Goal: Task Accomplishment & Management: Use online tool/utility

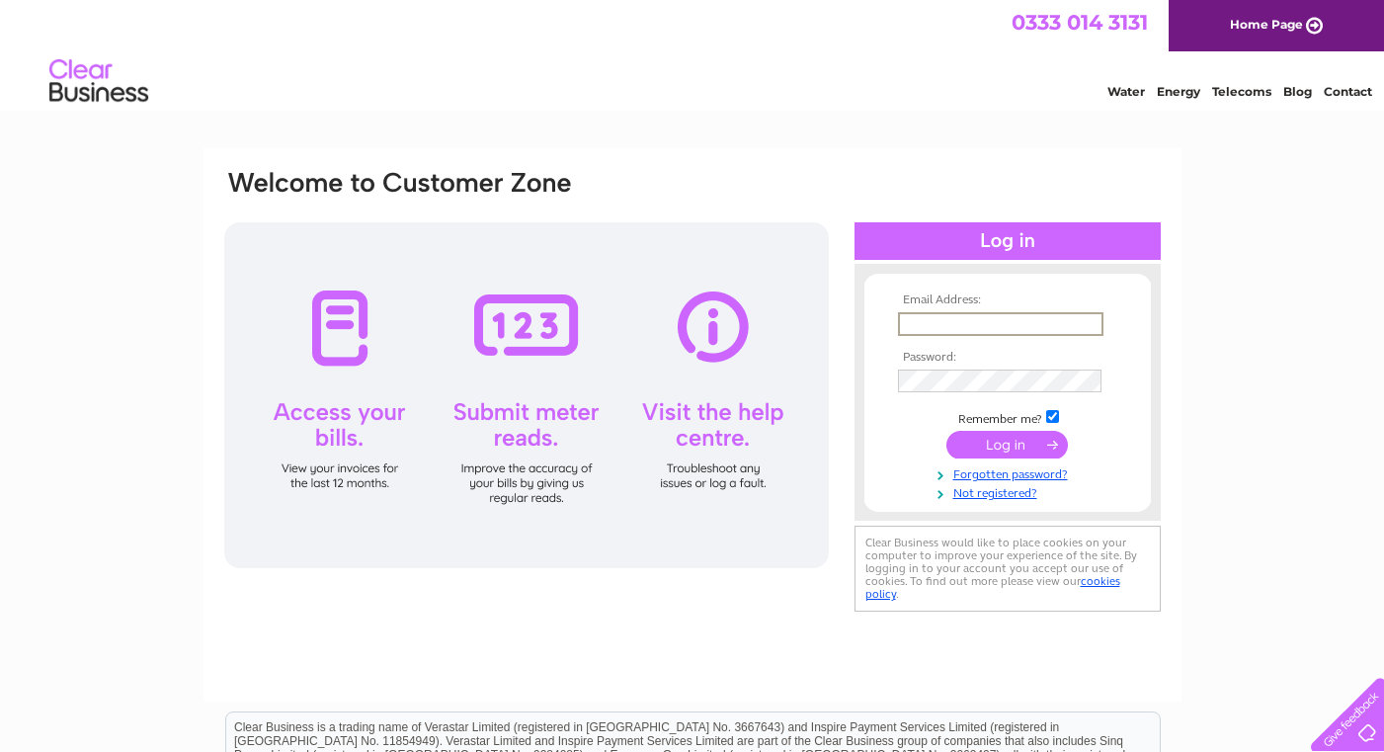
type input "[PERSON_NAME][EMAIL_ADDRESS][DOMAIN_NAME]"
click at [1007, 443] on input "submit" at bounding box center [1006, 445] width 121 height 28
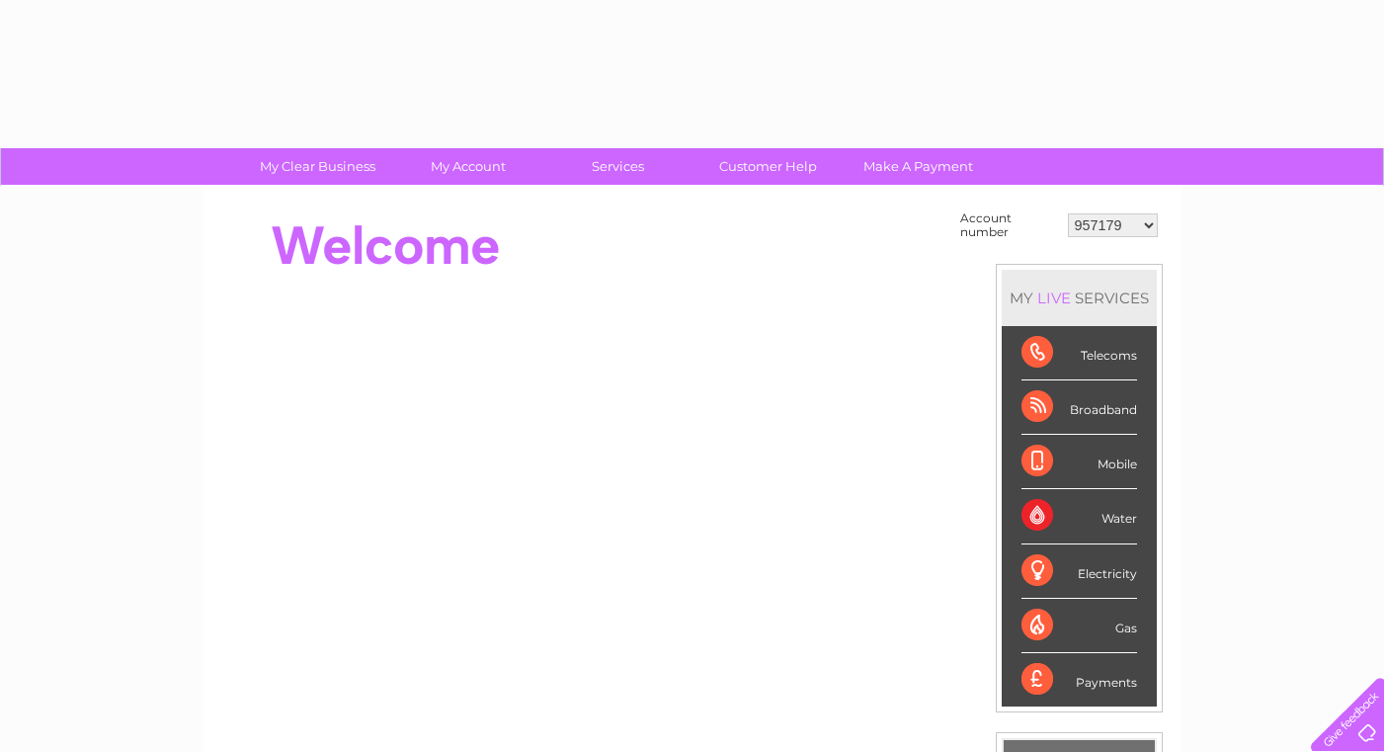
click at [1012, 441] on li "Mobile" at bounding box center [1079, 462] width 155 height 54
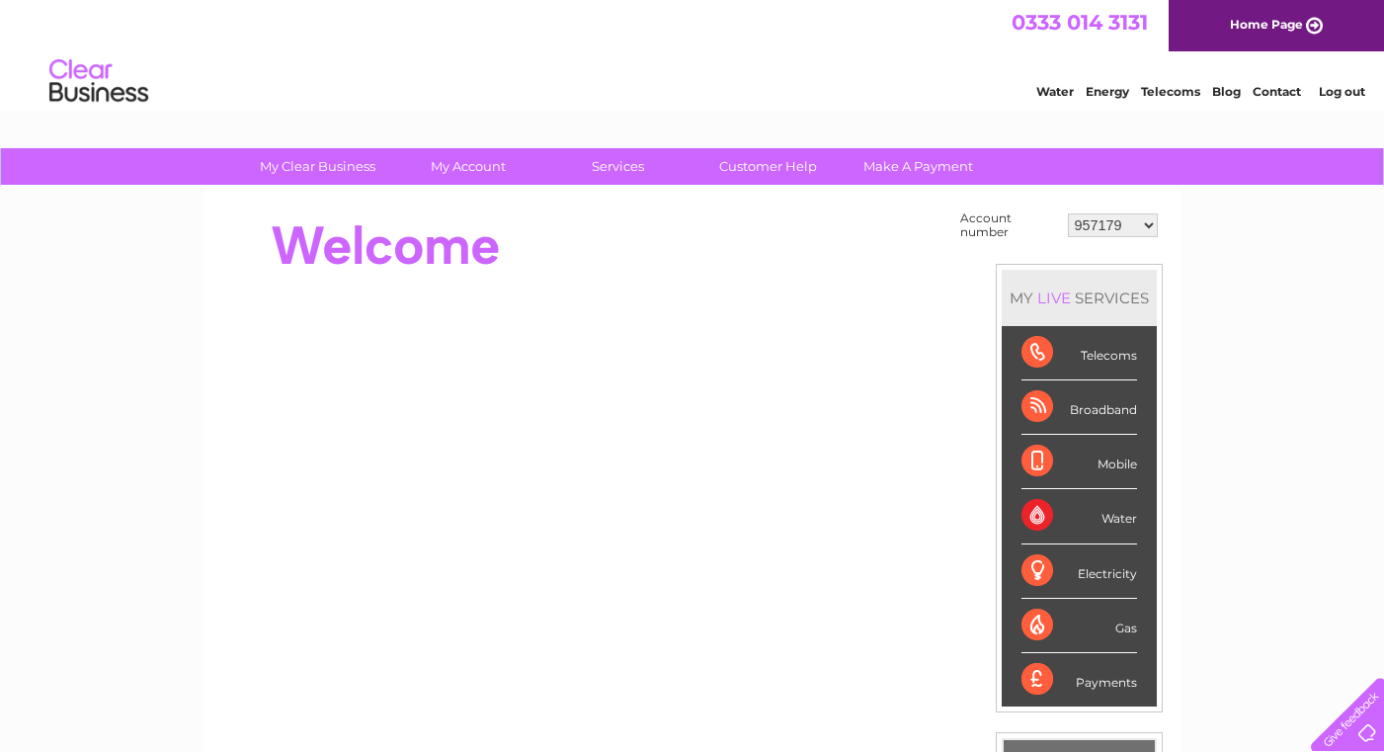
select select "30295163"
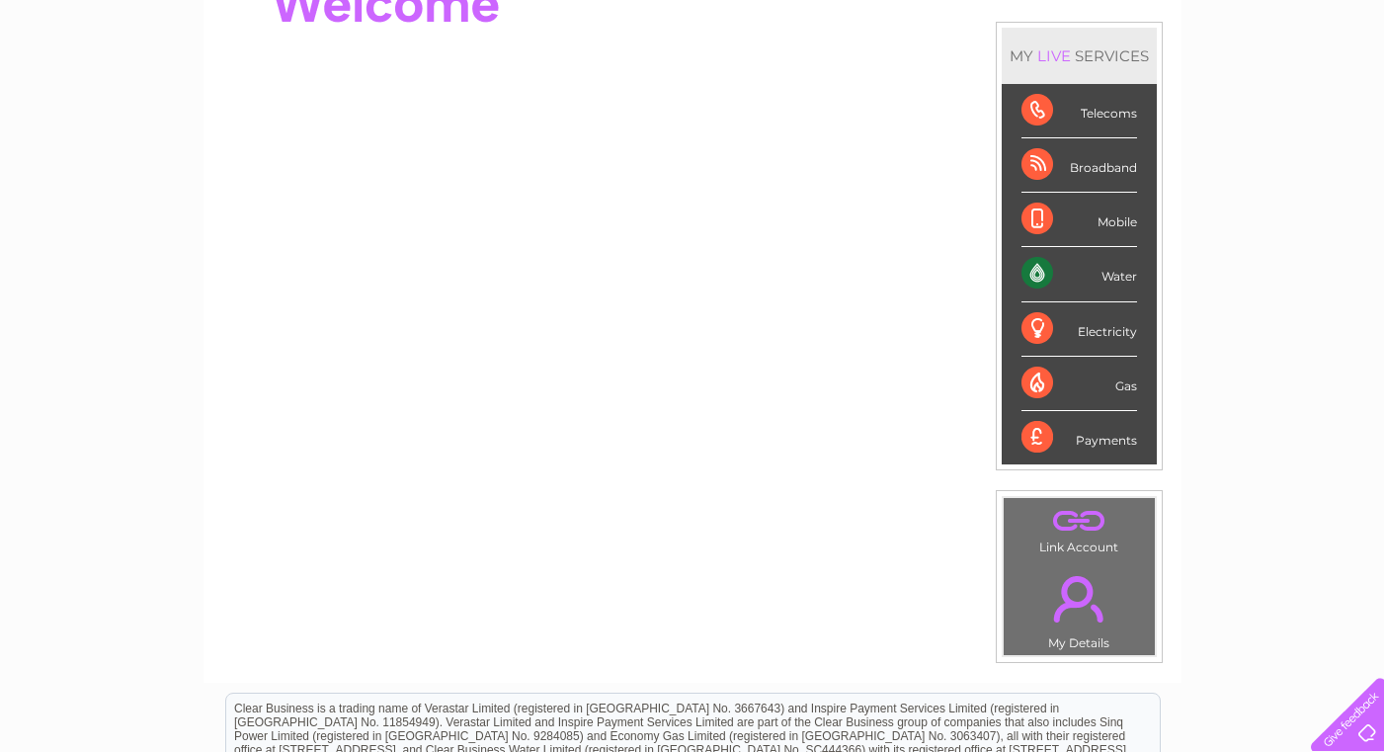
scroll to position [237, 0]
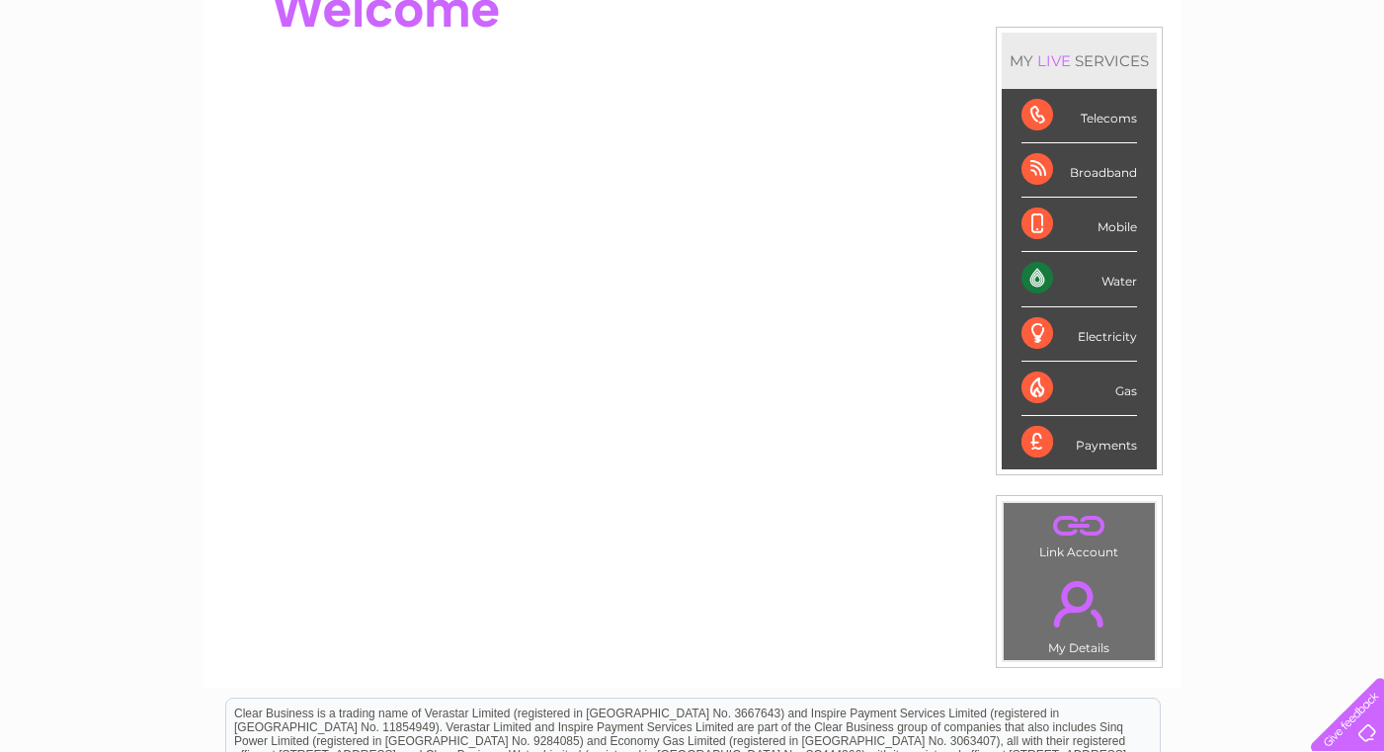
click at [1039, 276] on div "Water" at bounding box center [1079, 279] width 116 height 54
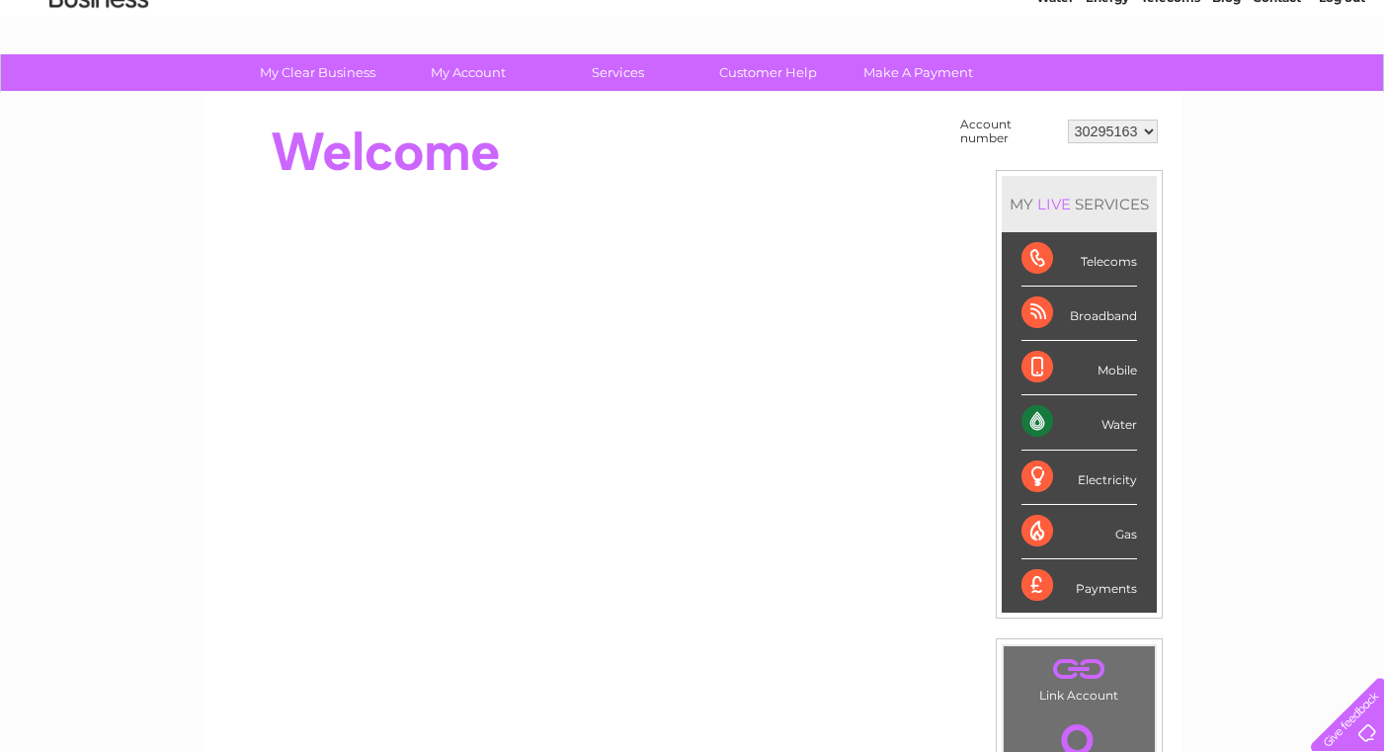
scroll to position [97, 0]
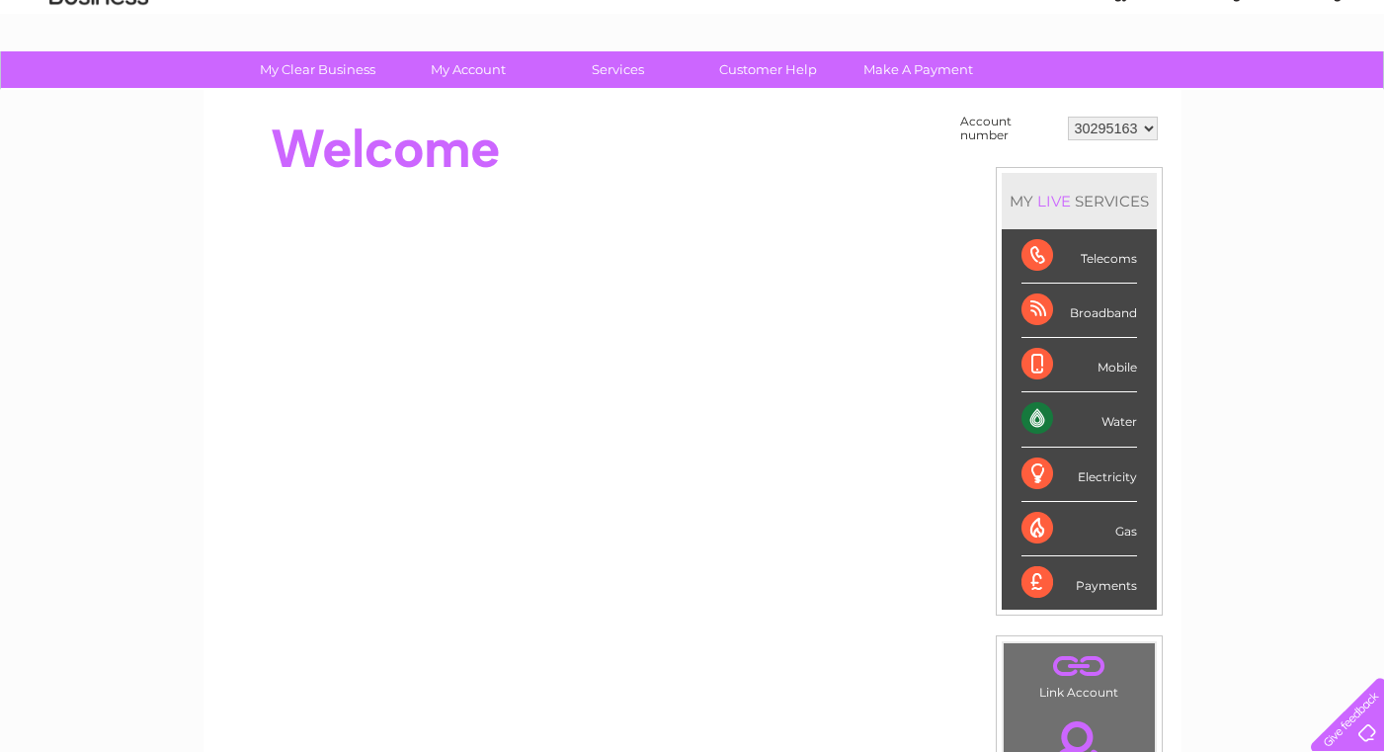
click at [1043, 415] on div "Water" at bounding box center [1079, 419] width 116 height 54
click at [1121, 423] on div "Water" at bounding box center [1079, 419] width 116 height 54
select select "957179"
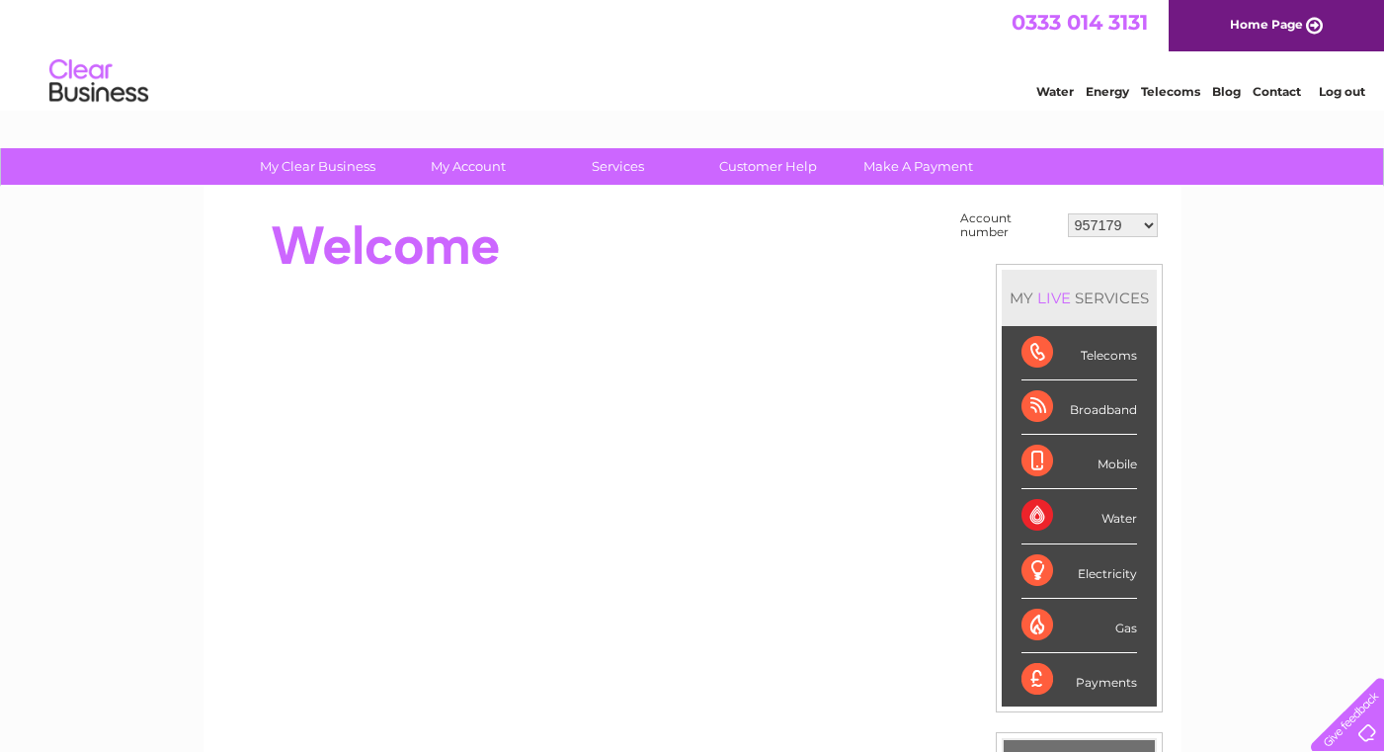
click at [1042, 414] on div "Broadband" at bounding box center [1079, 407] width 116 height 54
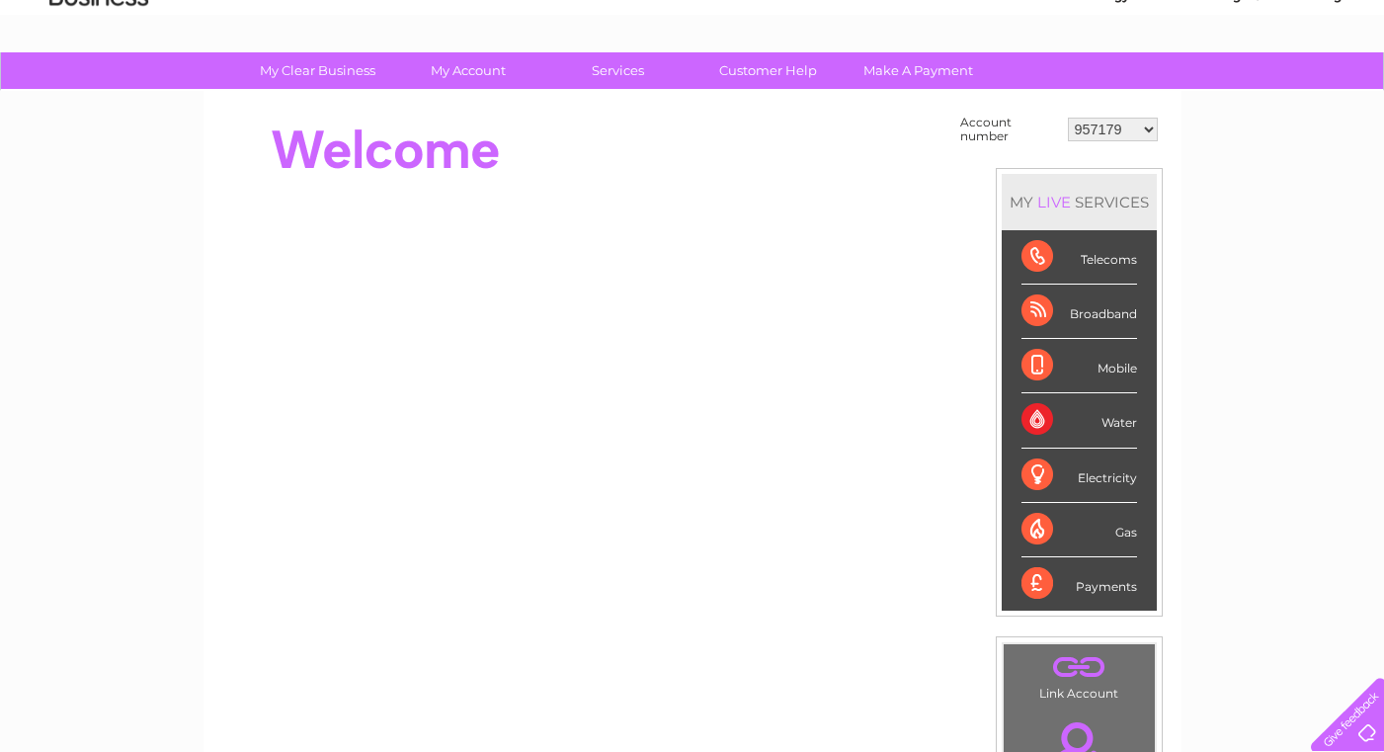
scroll to position [104, 0]
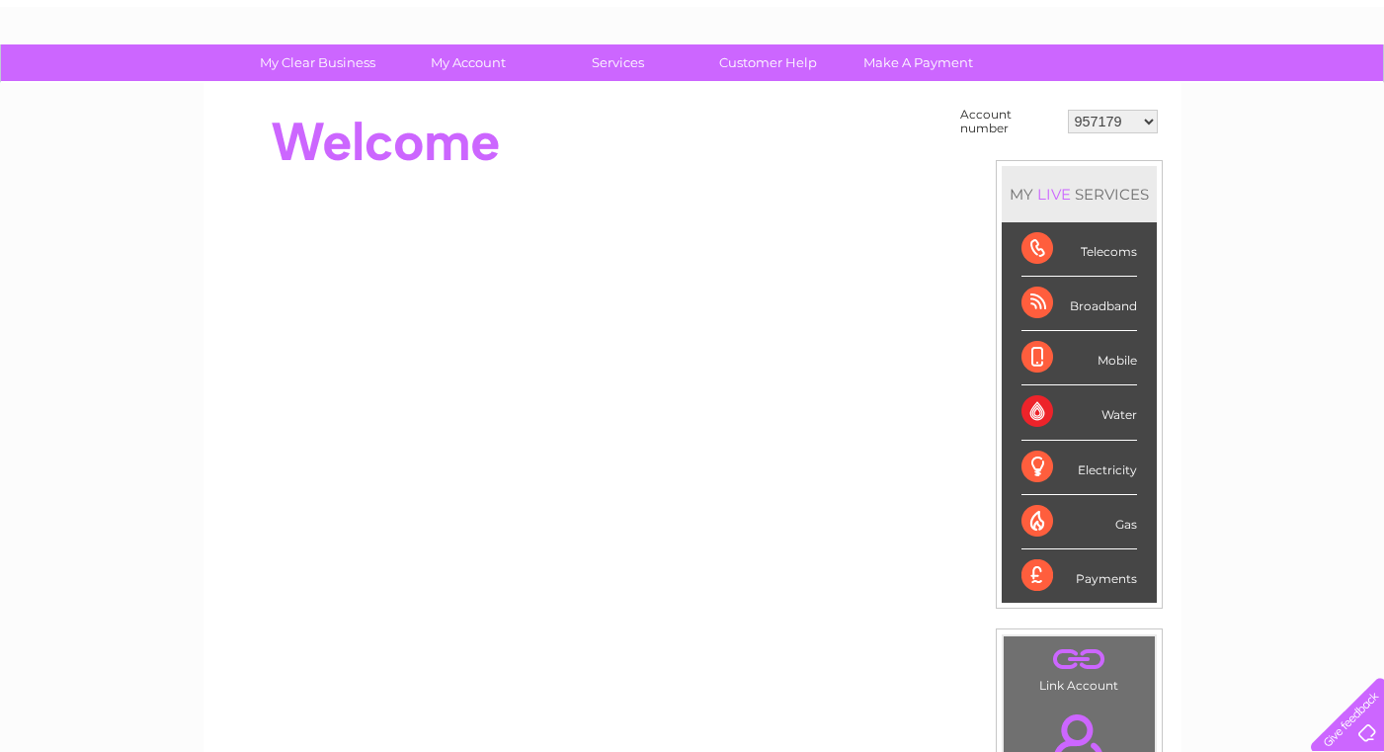
select select "30295163"
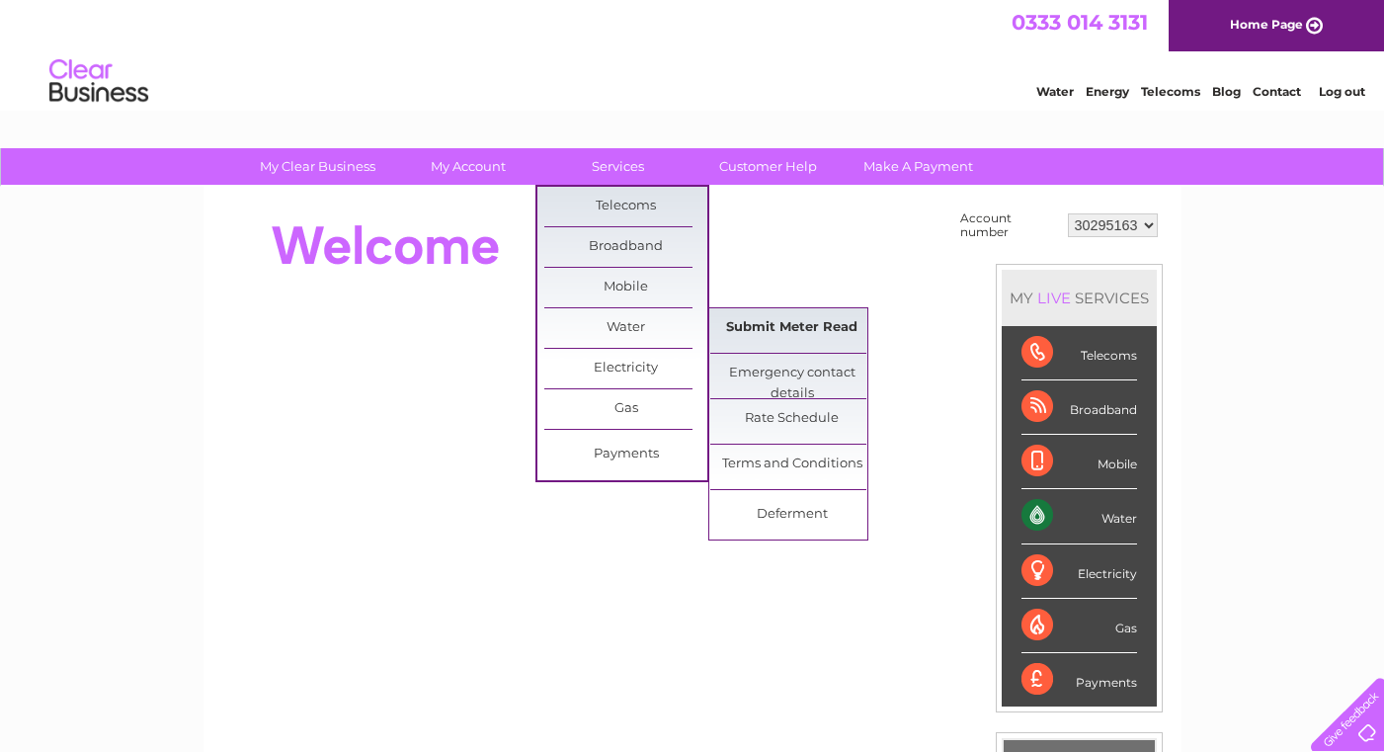
click at [771, 327] on link "Submit Meter Read" at bounding box center [791, 328] width 163 height 40
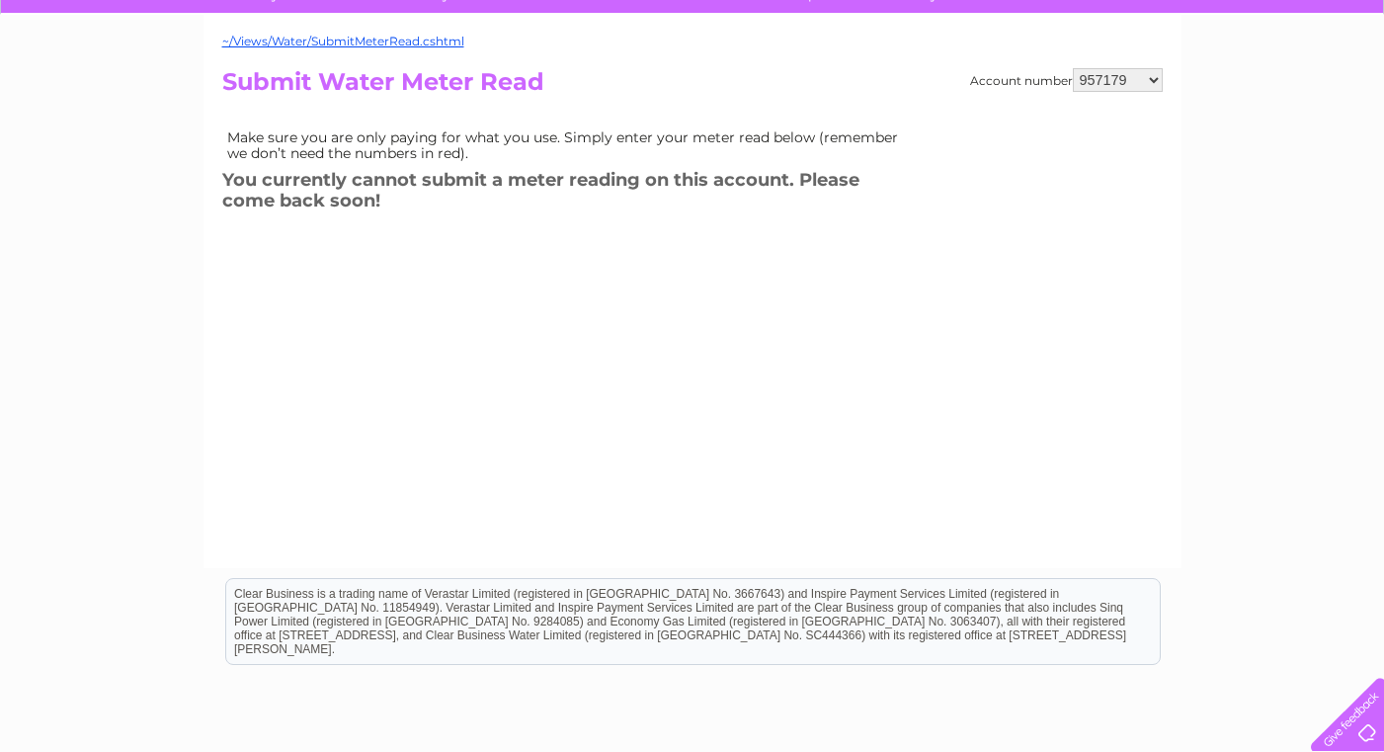
scroll to position [174, 0]
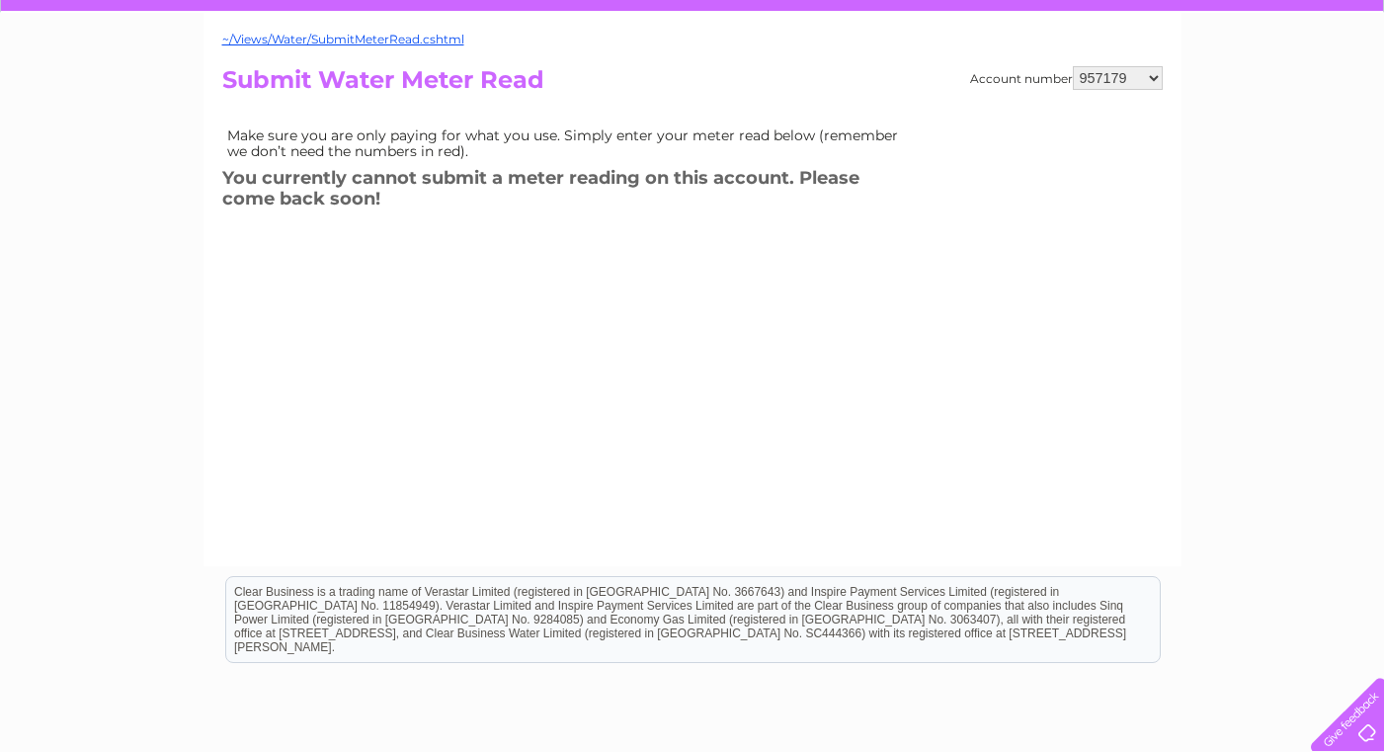
select select "30295163"
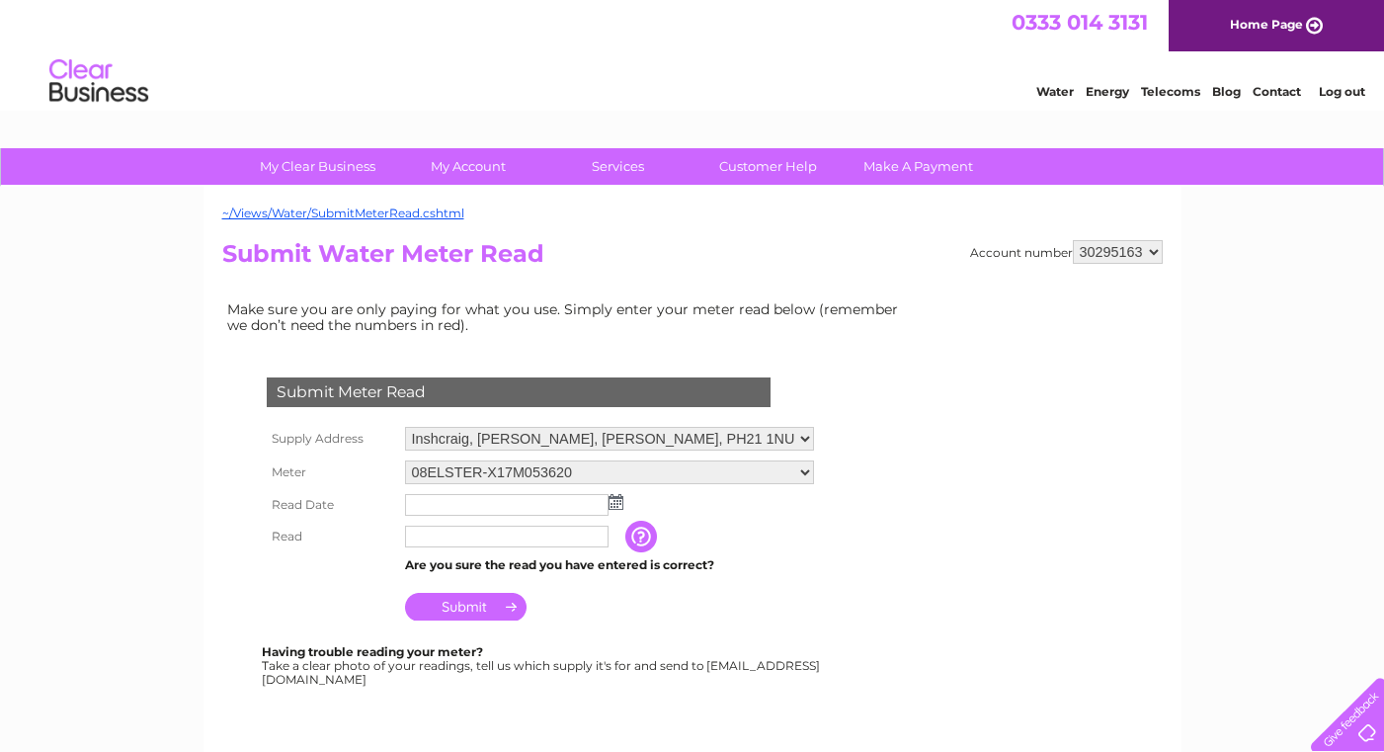
click at [617, 499] on img at bounding box center [615, 502] width 15 height 16
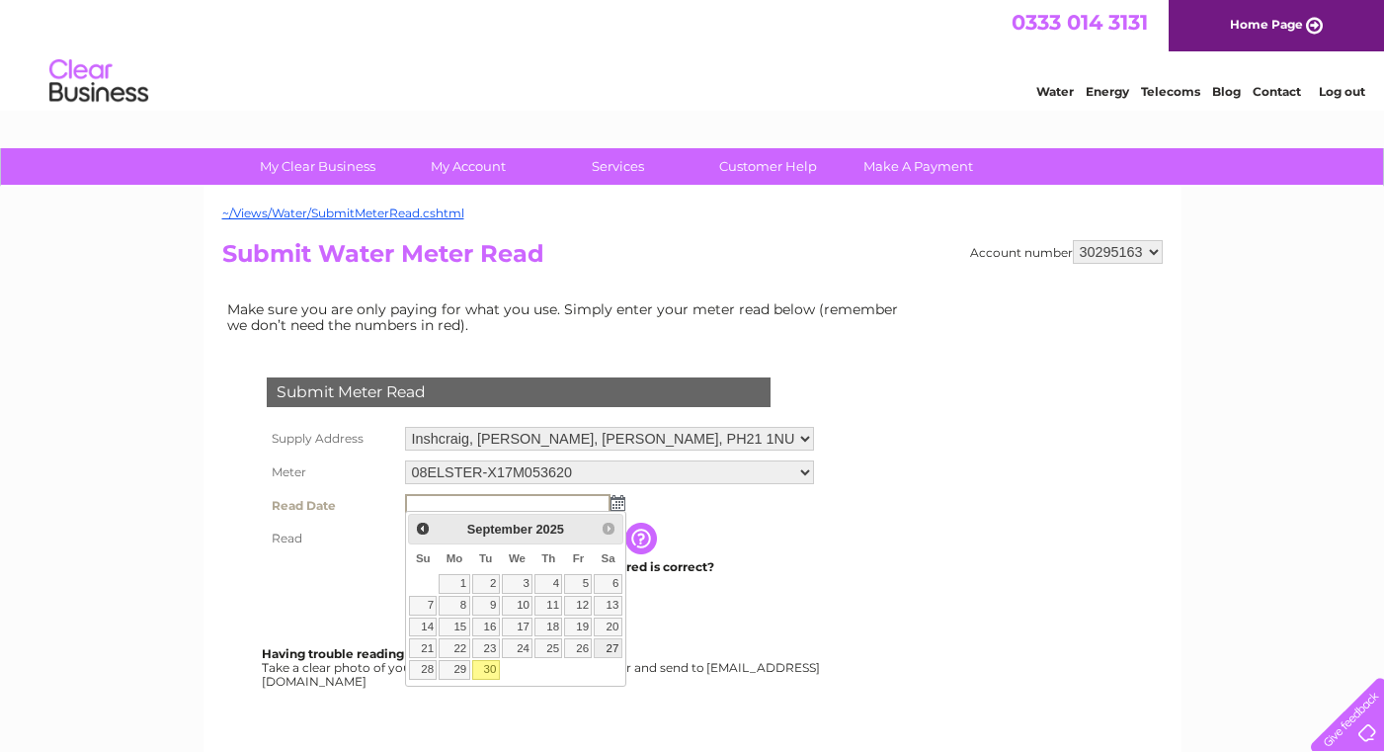
click at [614, 644] on link "27" at bounding box center [608, 648] width 28 height 20
type input "[DATE]"
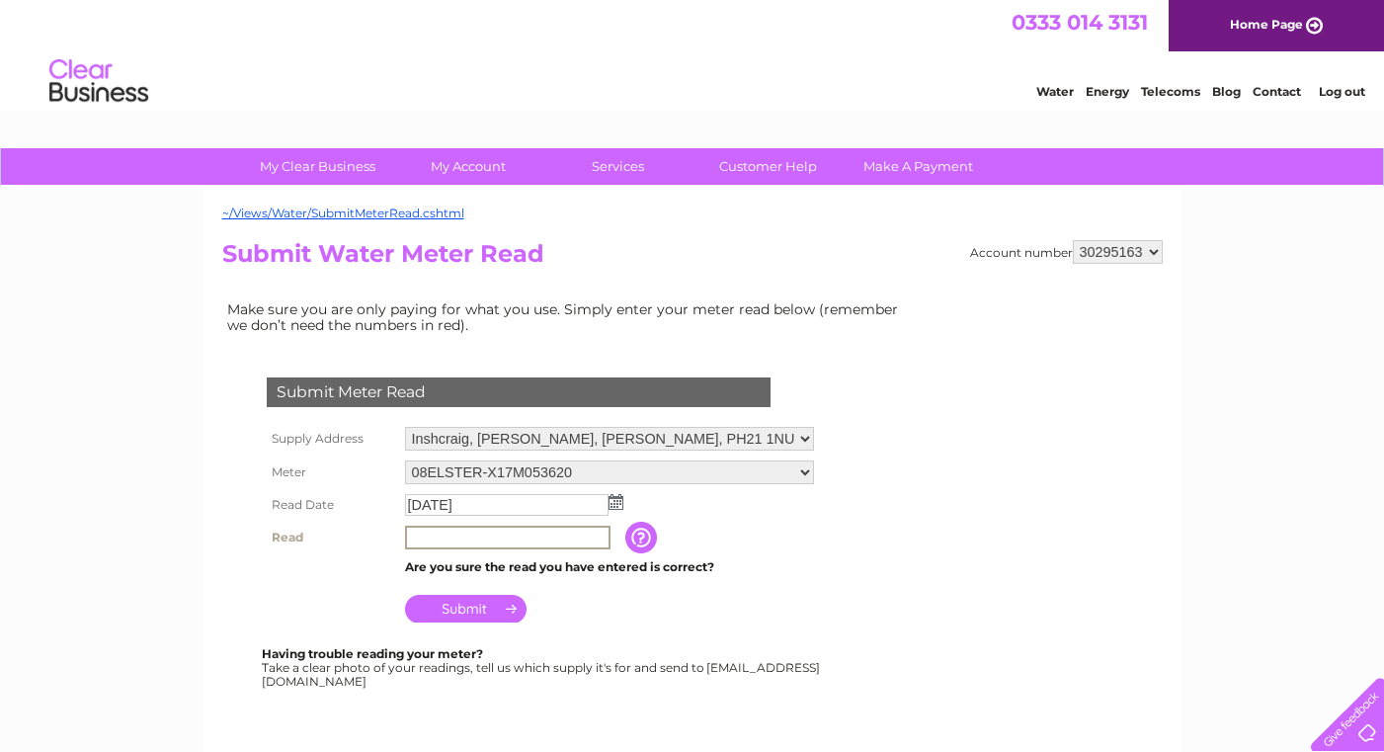
click at [434, 528] on input "text" at bounding box center [507, 537] width 205 height 24
click at [409, 531] on input "1018" at bounding box center [507, 537] width 205 height 24
type input "01018"
click at [501, 605] on input "Submit" at bounding box center [465, 609] width 121 height 28
